Goal: Information Seeking & Learning: Compare options

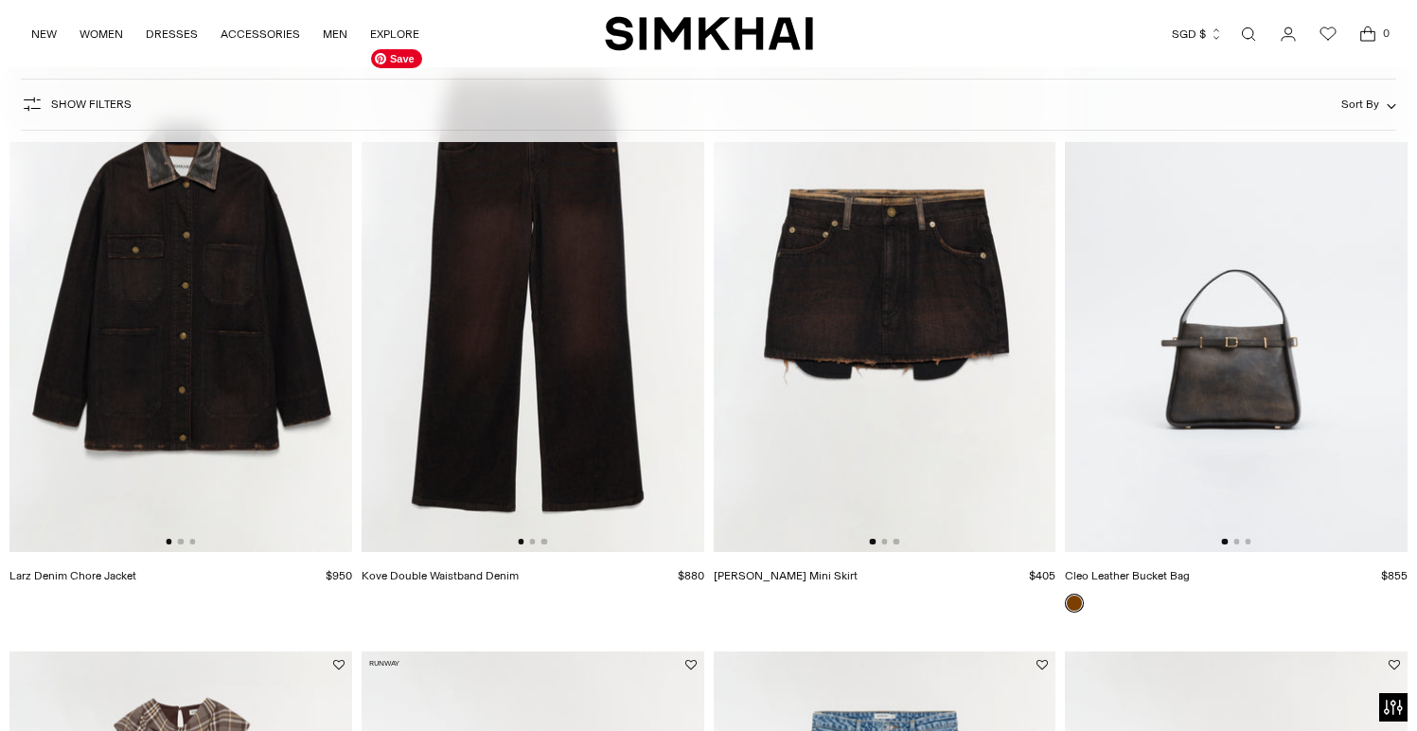
scroll to position [1892, 0]
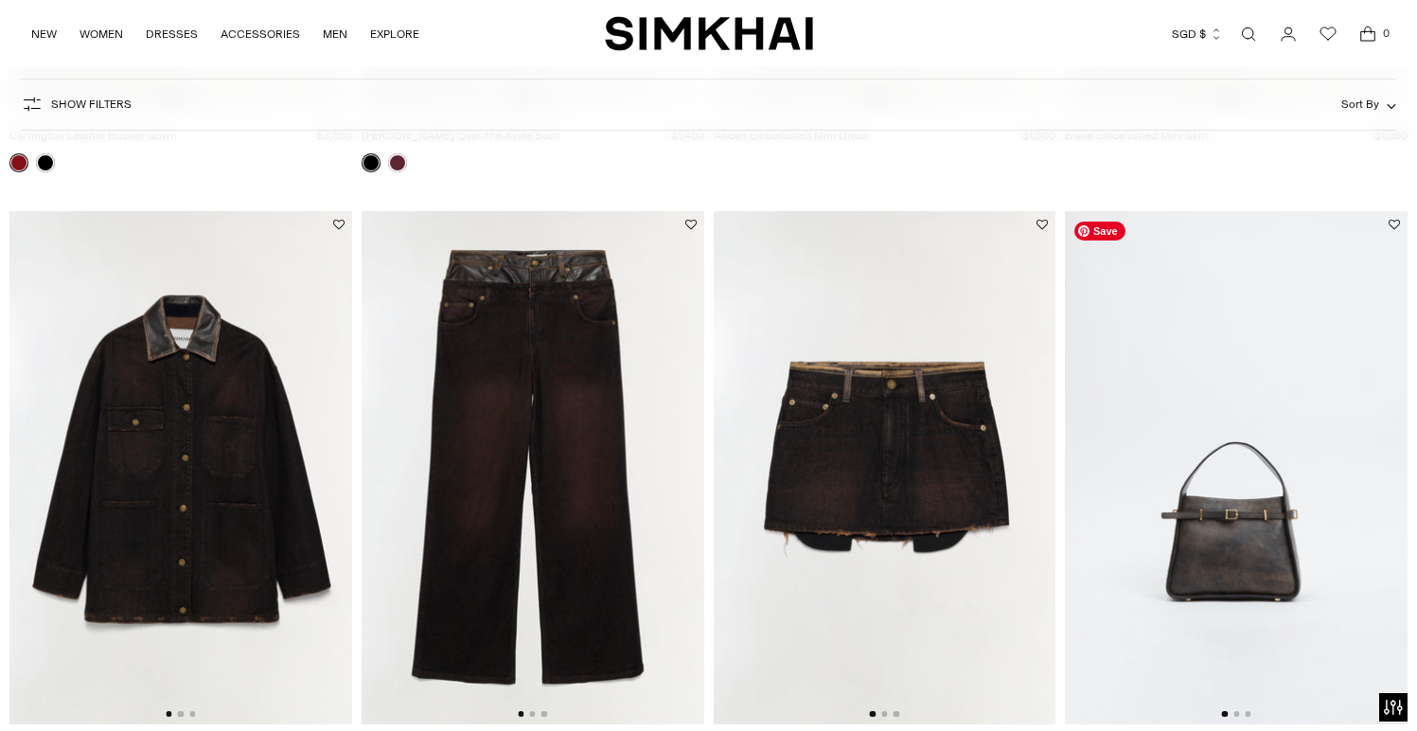
click at [1240, 716] on div at bounding box center [1236, 714] width 29 height 6
click at [1235, 712] on button "Go to slide 2" at bounding box center [1236, 714] width 6 height 6
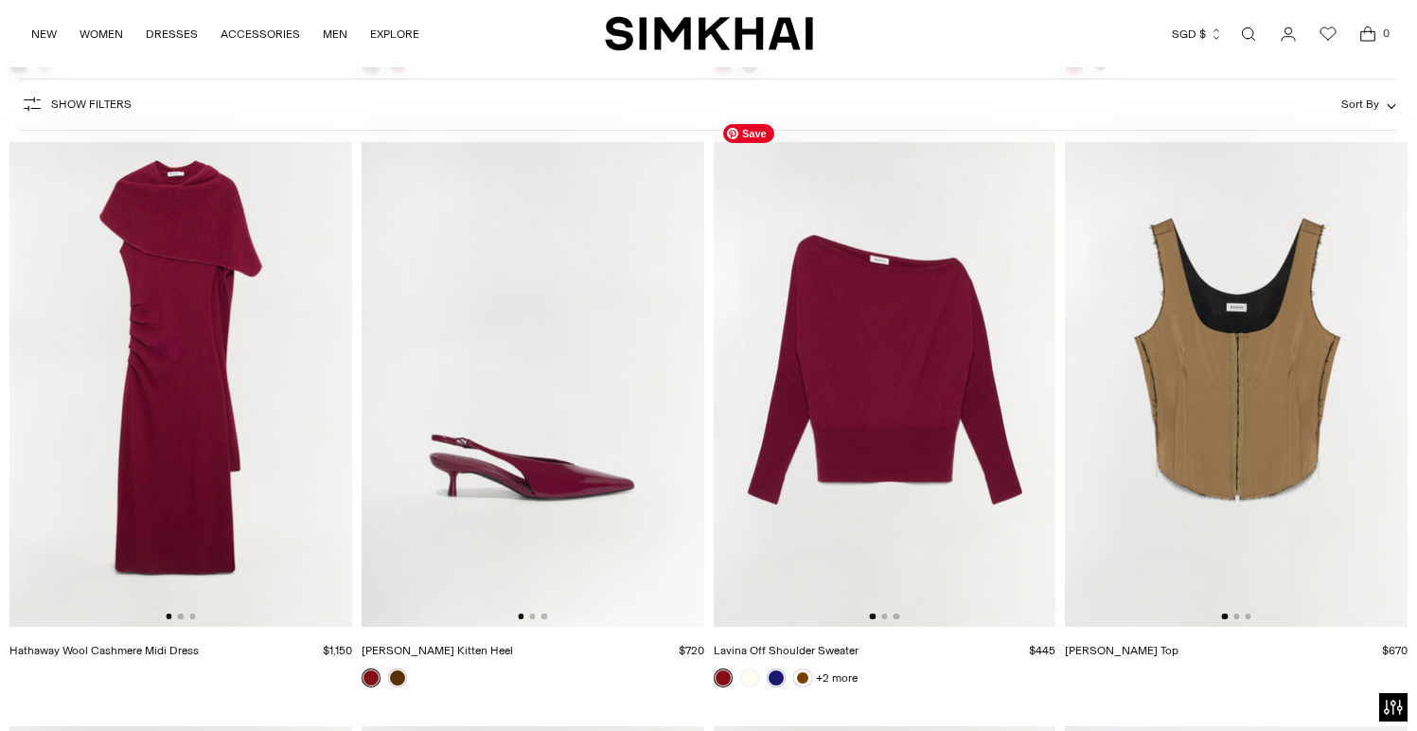
scroll to position [11795, 0]
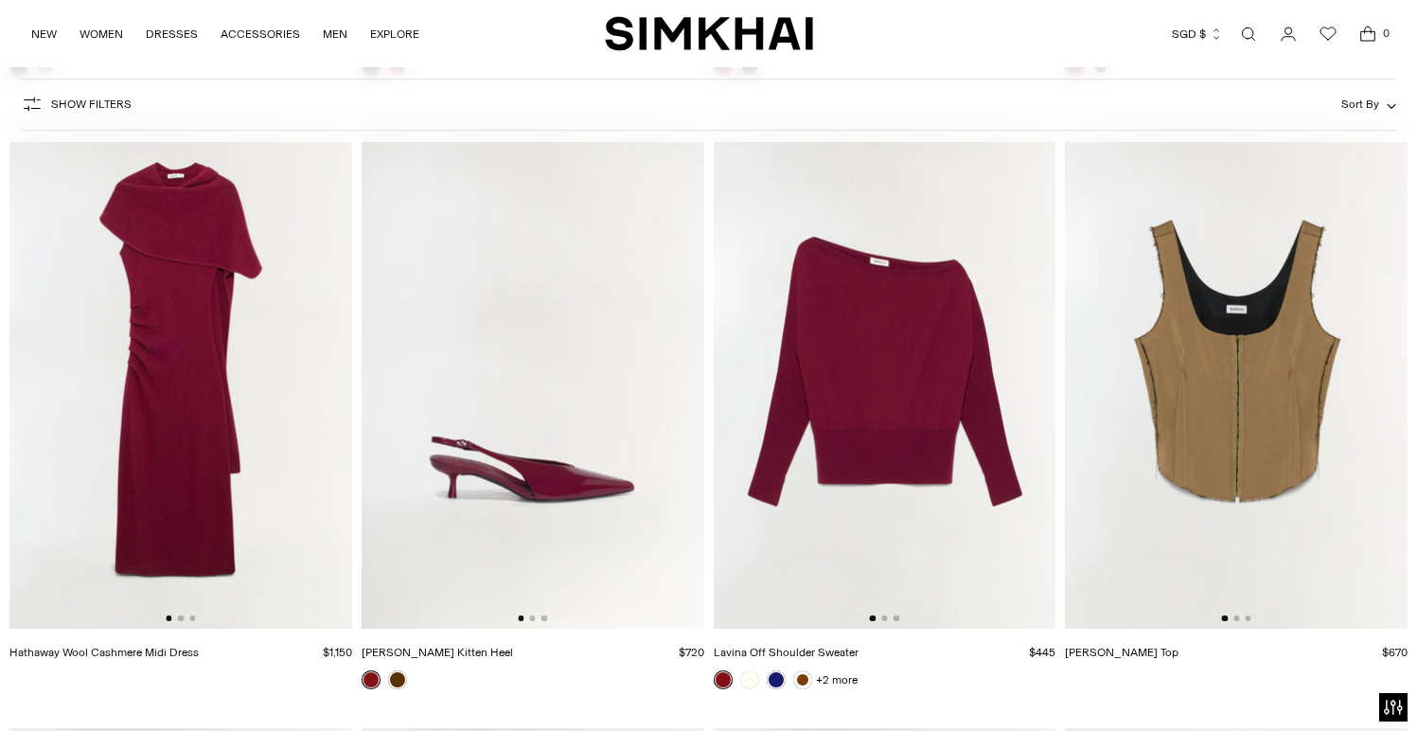
click at [183, 621] on div at bounding box center [180, 618] width 29 height 6
click at [180, 619] on button "Go to slide 2" at bounding box center [181, 618] width 6 height 6
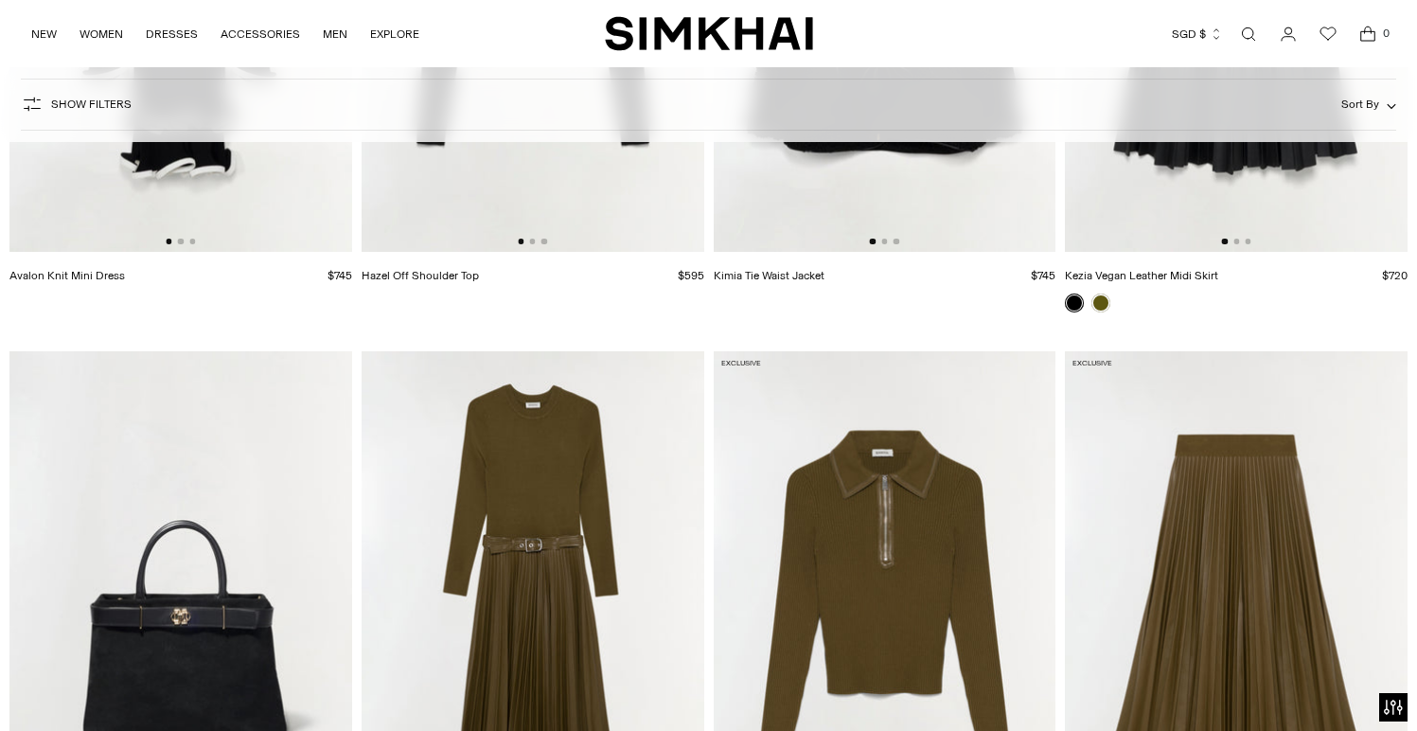
scroll to position [17856, 0]
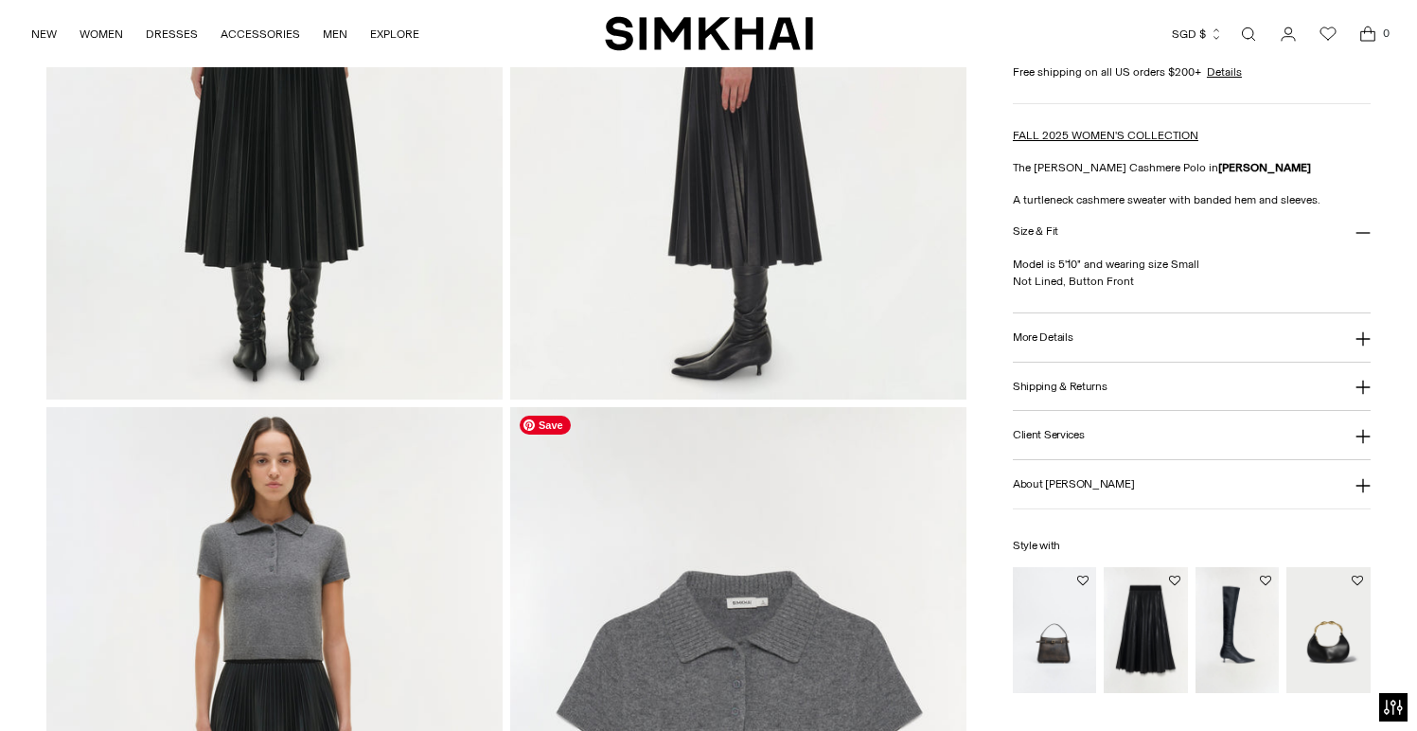
scroll to position [1340, 0]
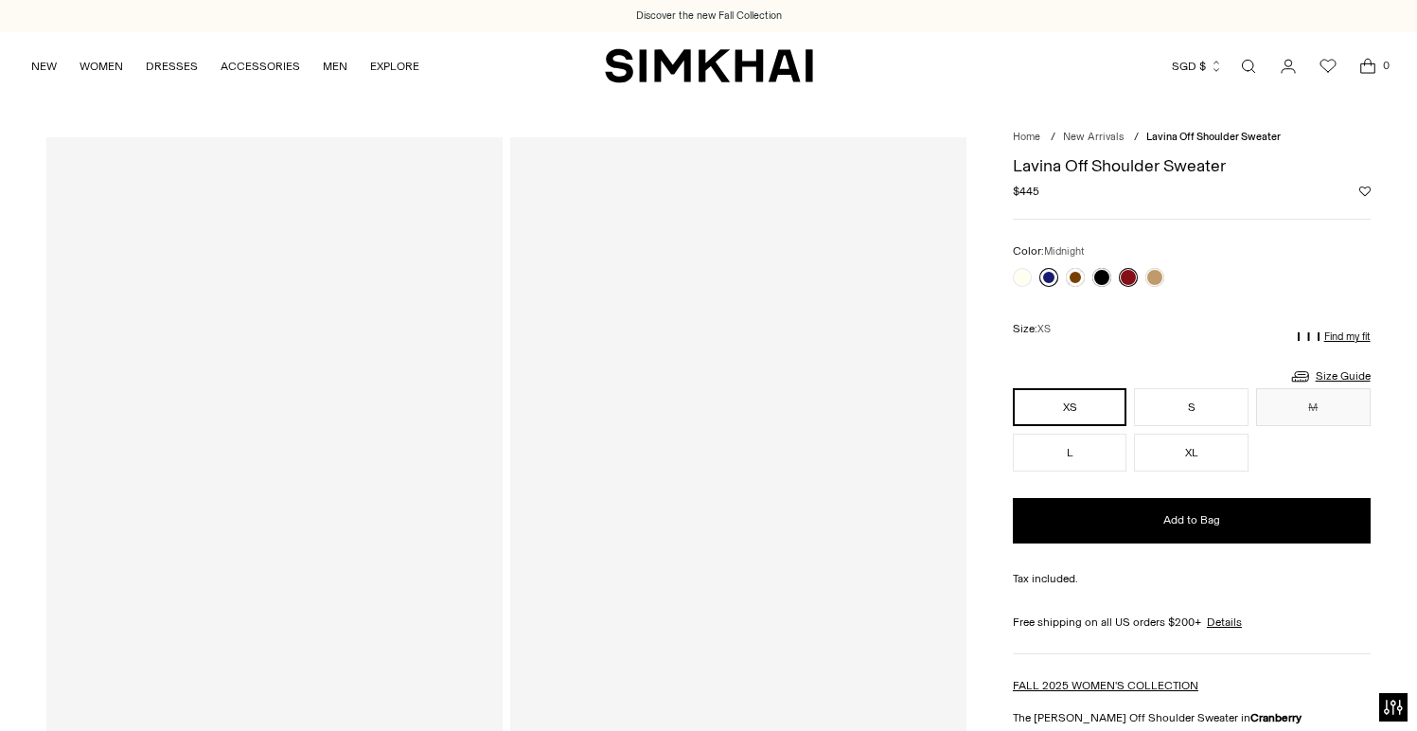
click at [1050, 272] on link at bounding box center [1048, 277] width 19 height 19
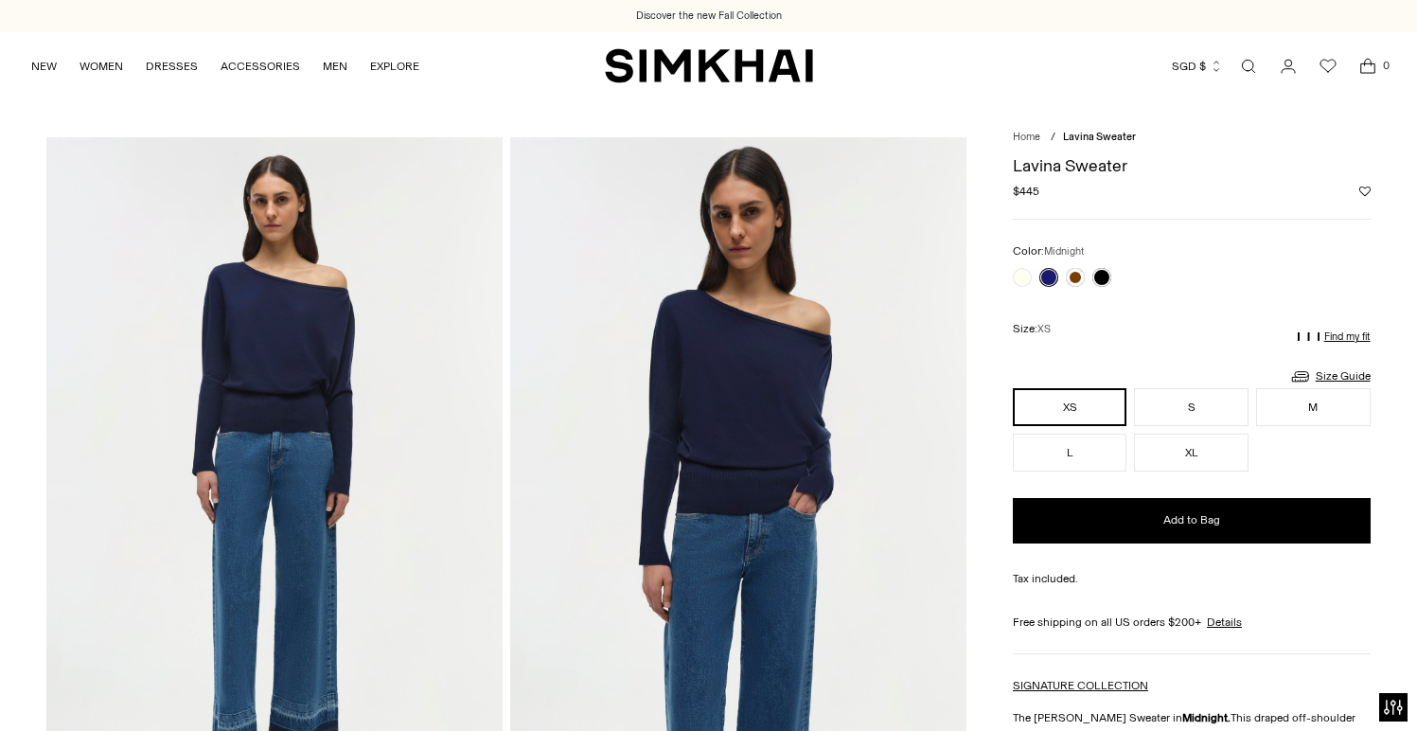
click at [1115, 270] on div at bounding box center [1192, 277] width 358 height 19
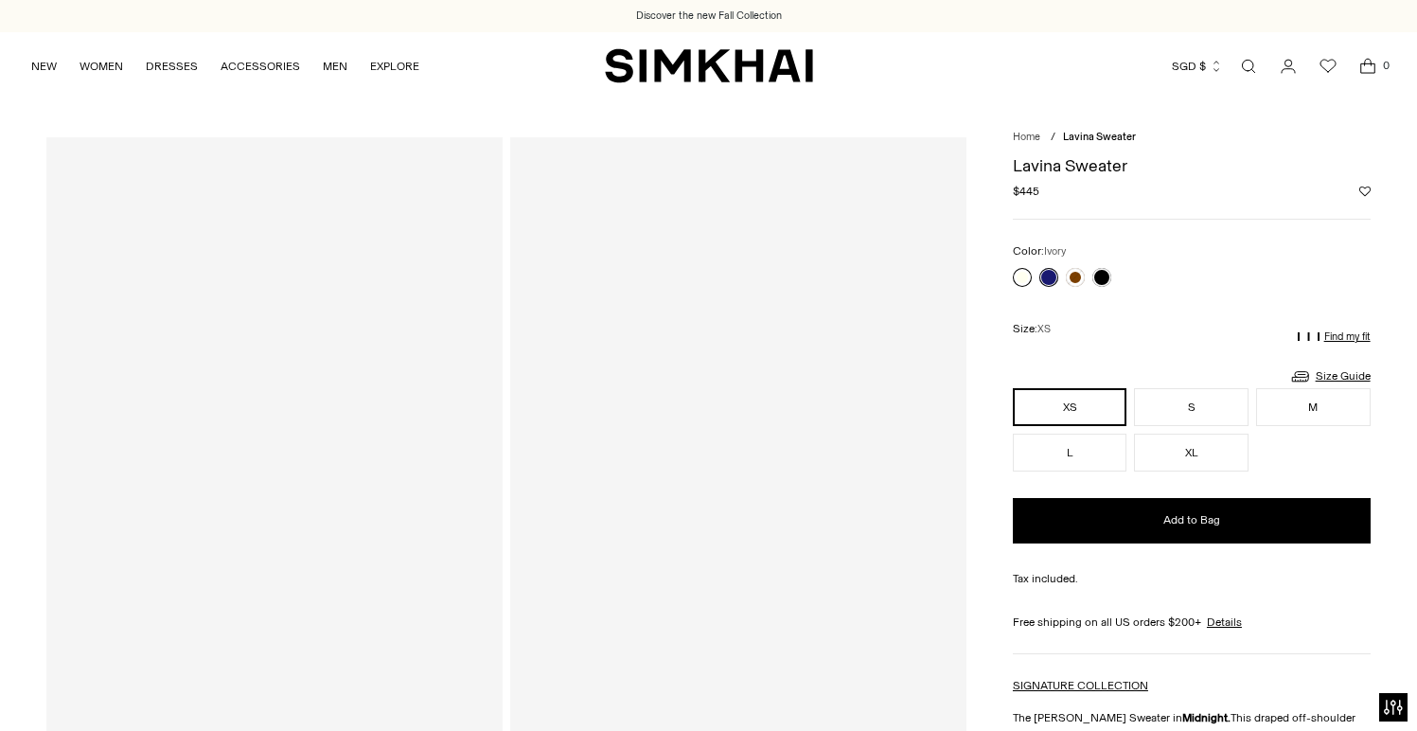
click at [1019, 274] on link at bounding box center [1022, 277] width 19 height 19
